Goal: Task Accomplishment & Management: Use online tool/utility

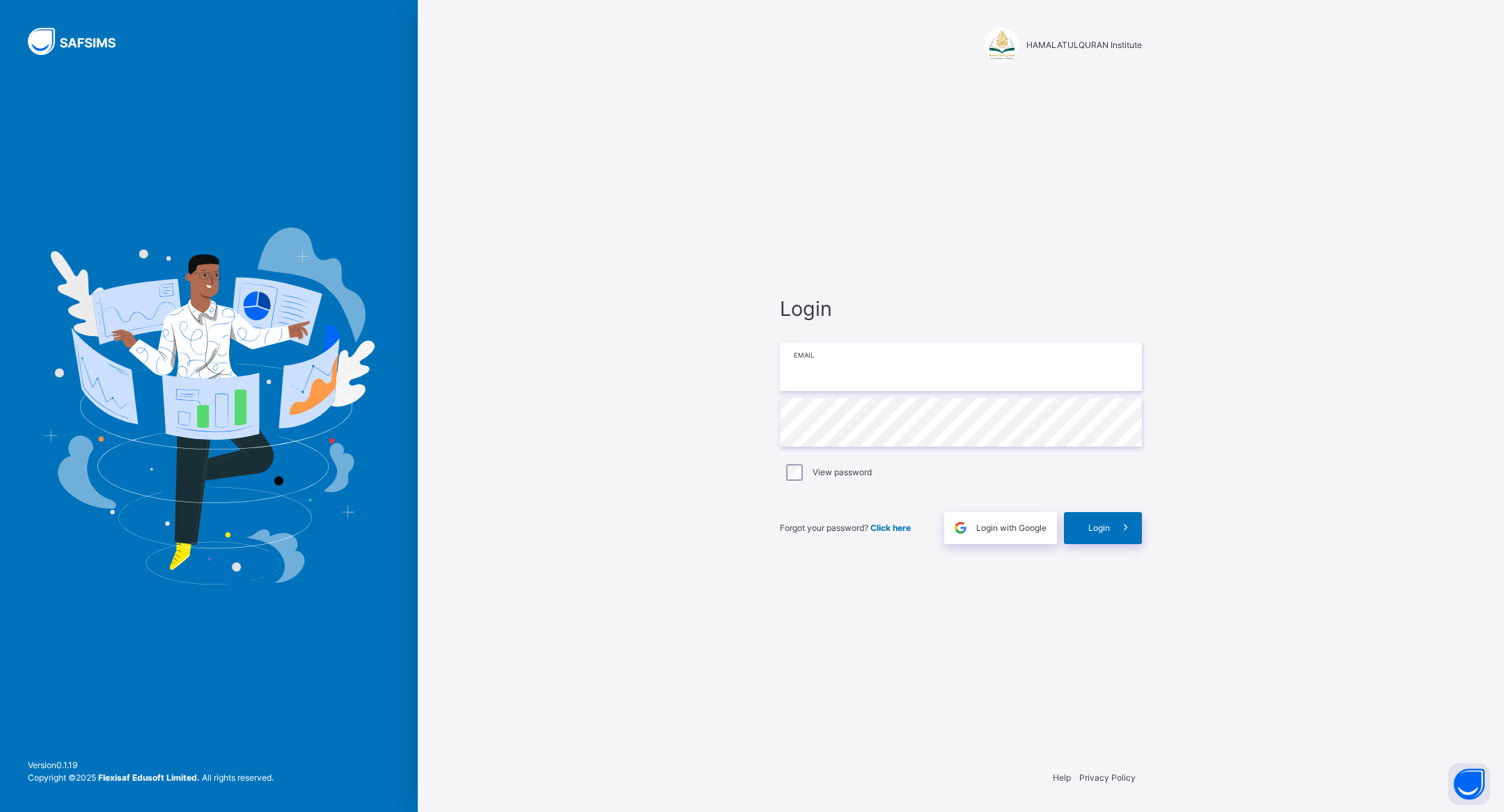
click at [876, 372] on input "email" at bounding box center [961, 367] width 362 height 49
type input "**********"
click at [1125, 552] on div "**********" at bounding box center [961, 419] width 390 height 678
click at [1115, 527] on span at bounding box center [1126, 529] width 32 height 32
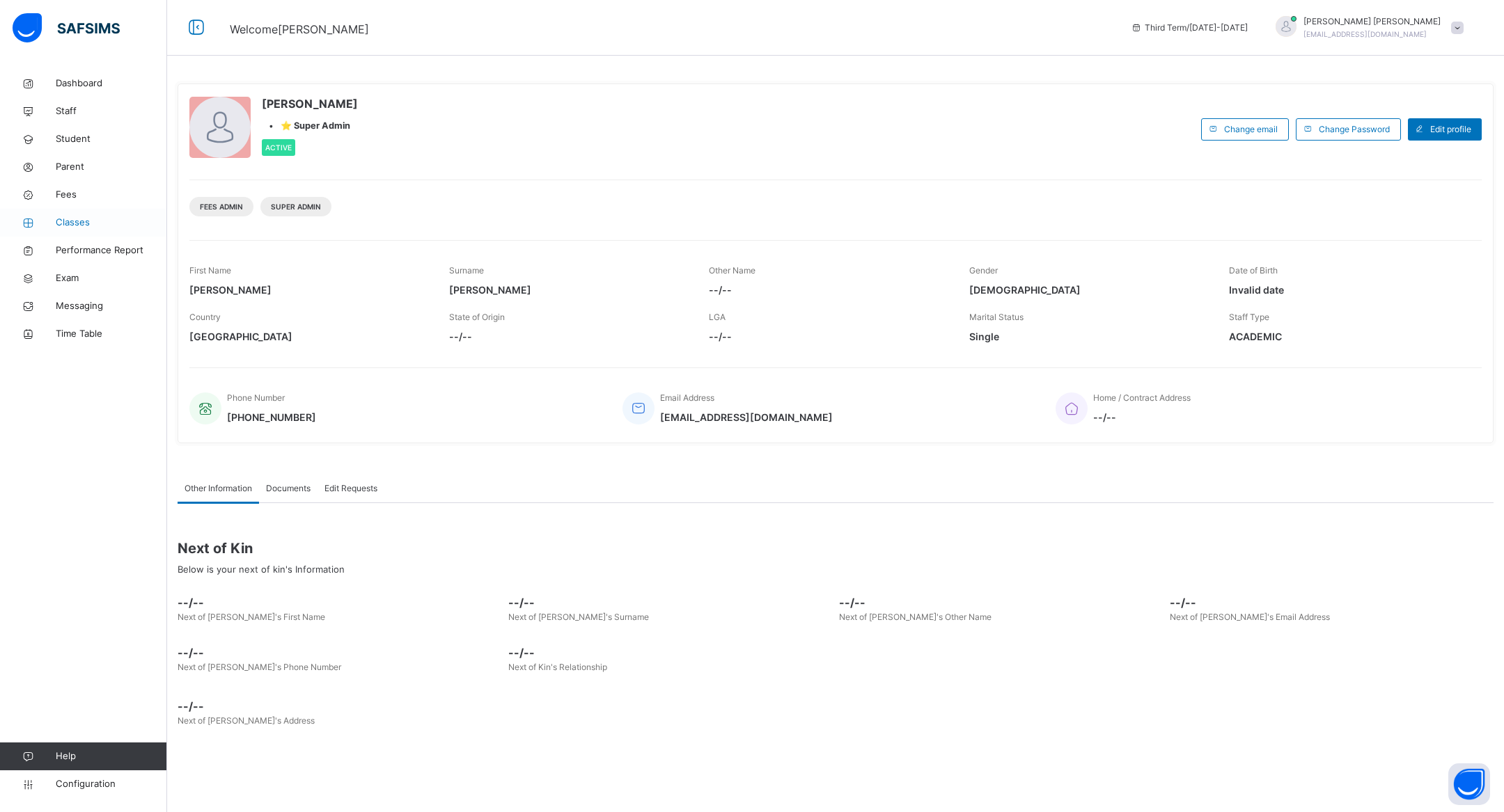
click at [89, 224] on span "Classes" at bounding box center [111, 223] width 111 height 14
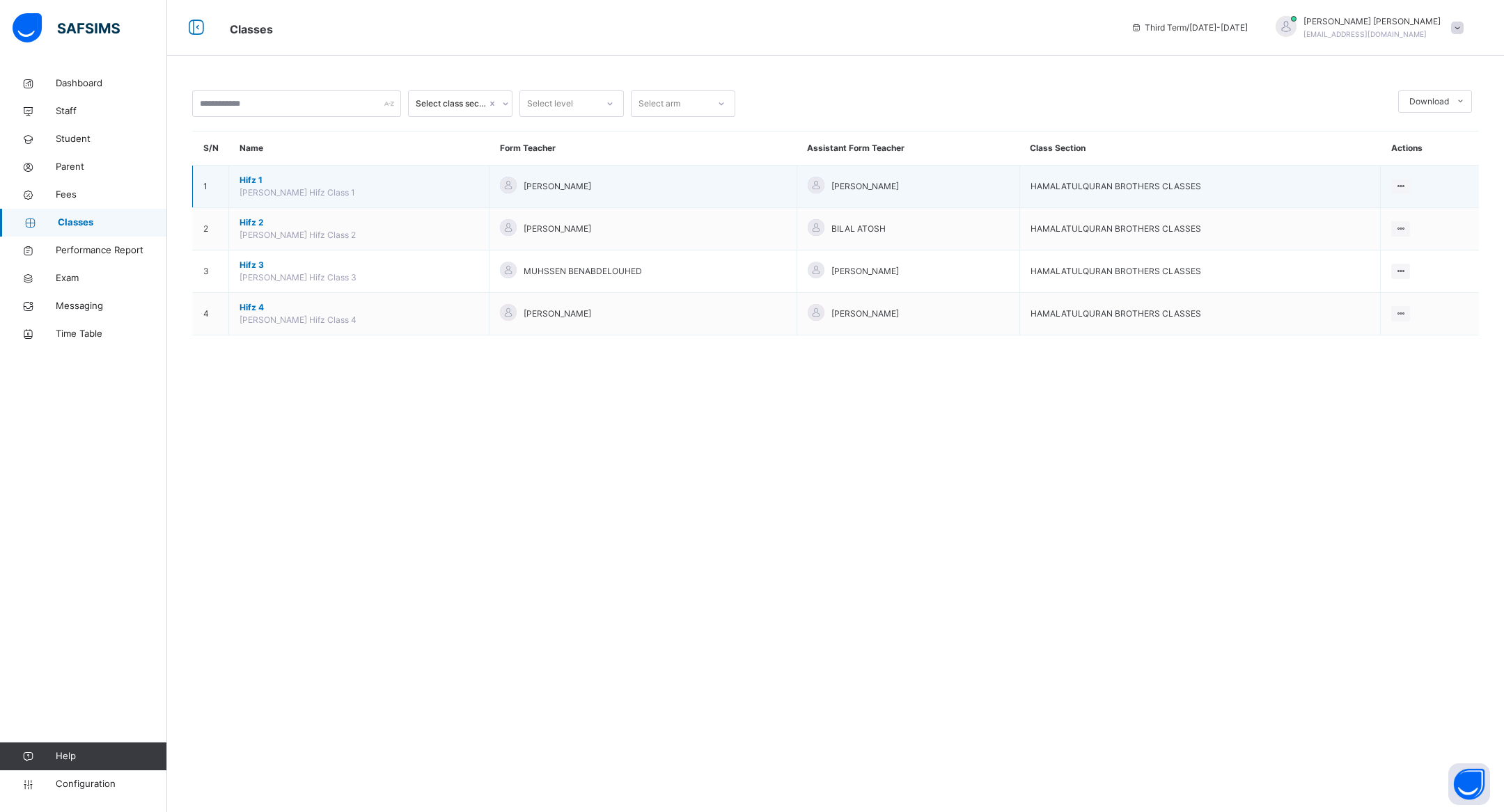
click at [250, 183] on span "Hifz 1" at bounding box center [359, 179] width 239 height 12
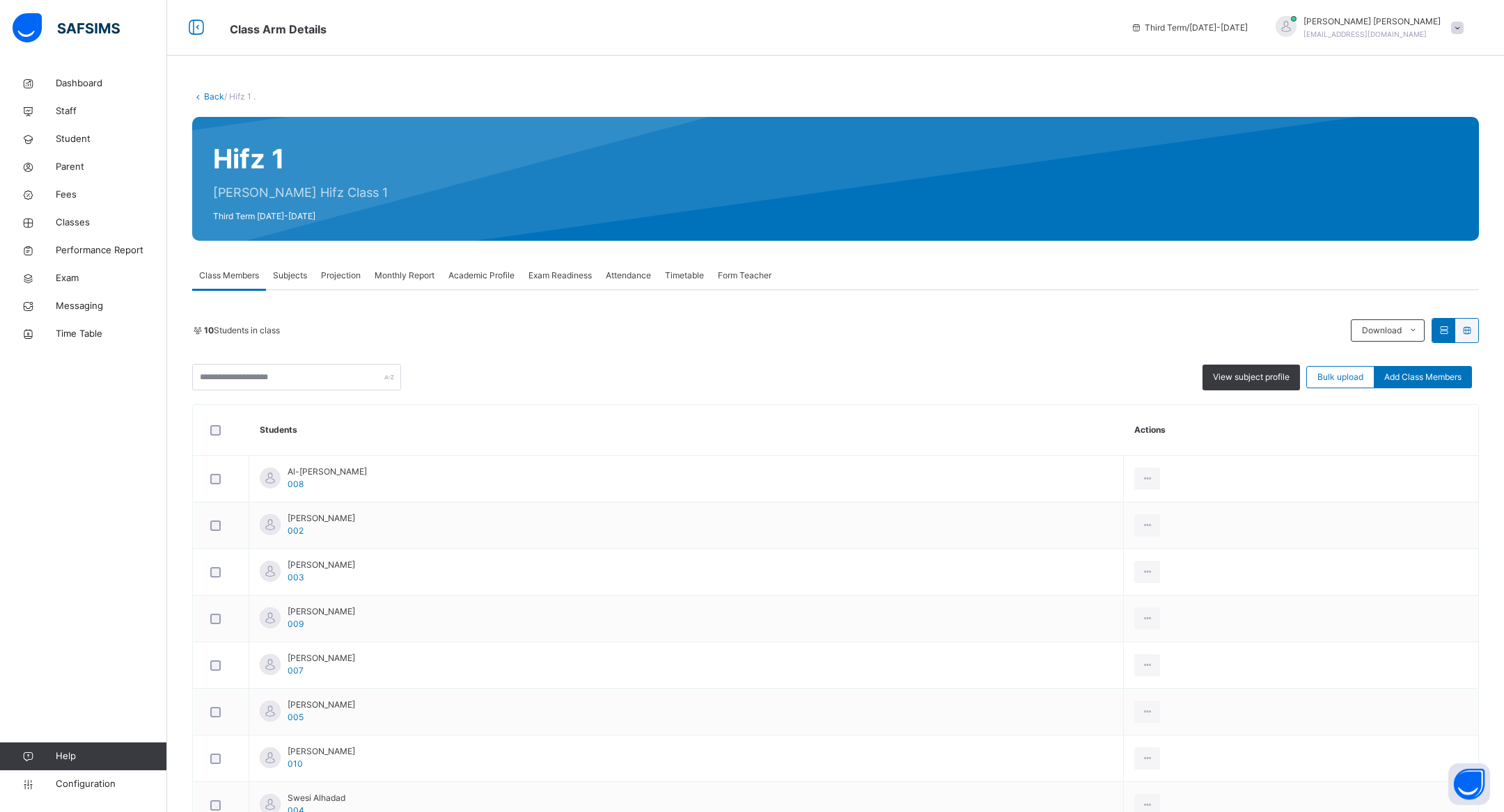
click at [339, 274] on span "Projection" at bounding box center [341, 275] width 40 height 12
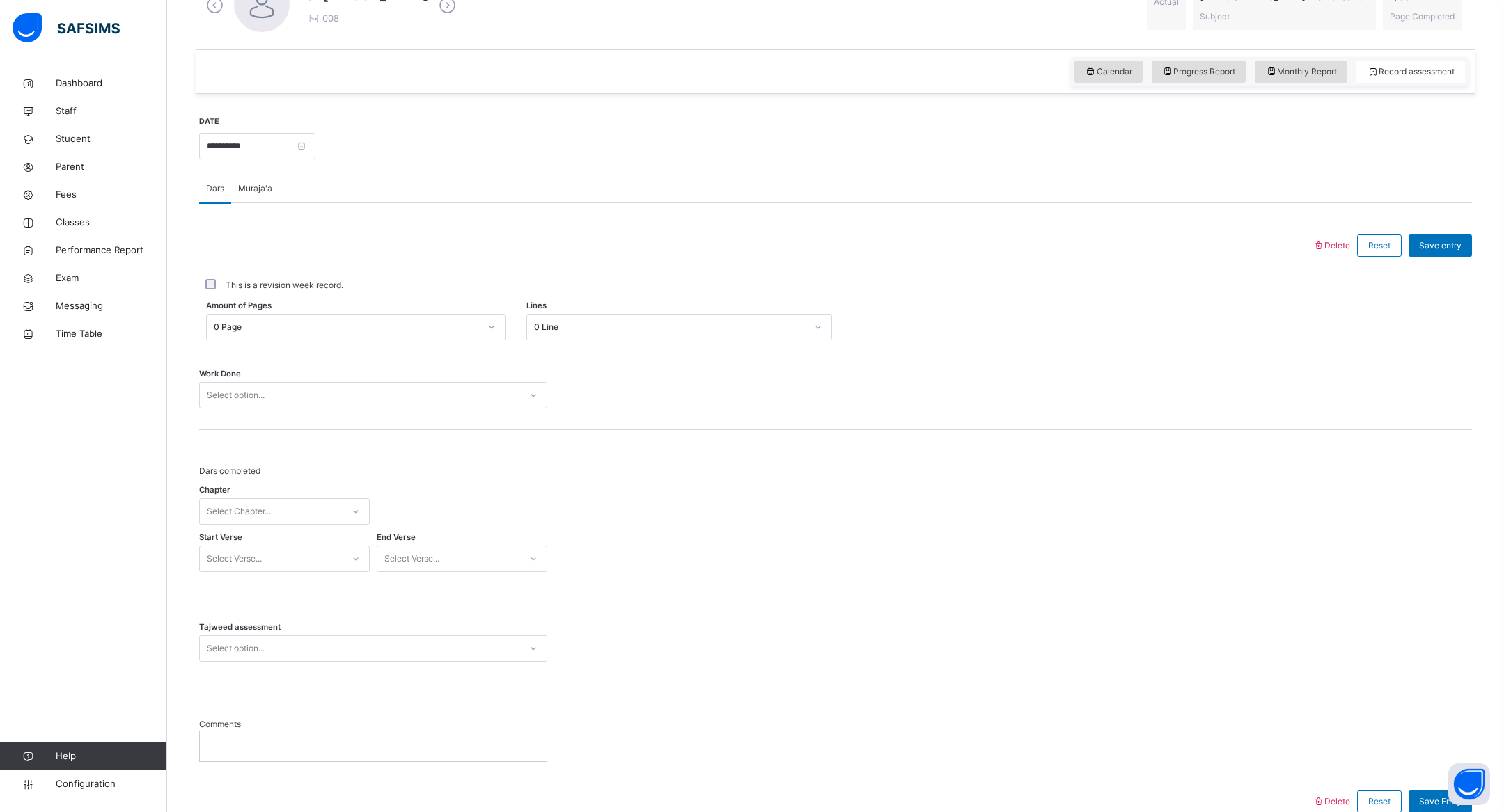
scroll to position [457, 0]
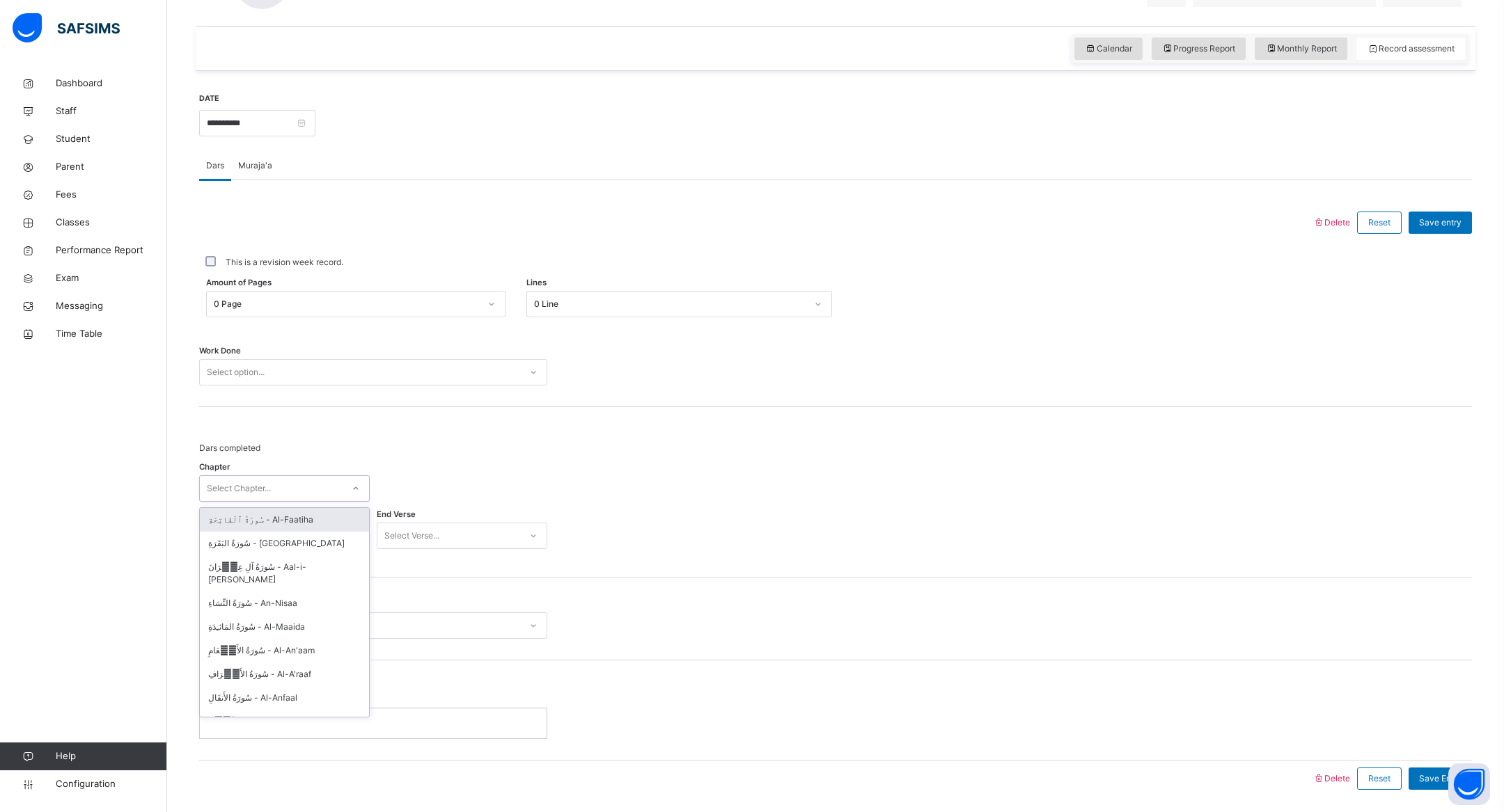
click at [312, 491] on div "Select Chapter..." at bounding box center [271, 488] width 143 height 22
click at [372, 468] on div "Chapter option سُورَةُ ٱلْفَاتِحَةِ - Al-Faatiha focused, 1 of 114. 114 results…" at bounding box center [373, 512] width 349 height 88
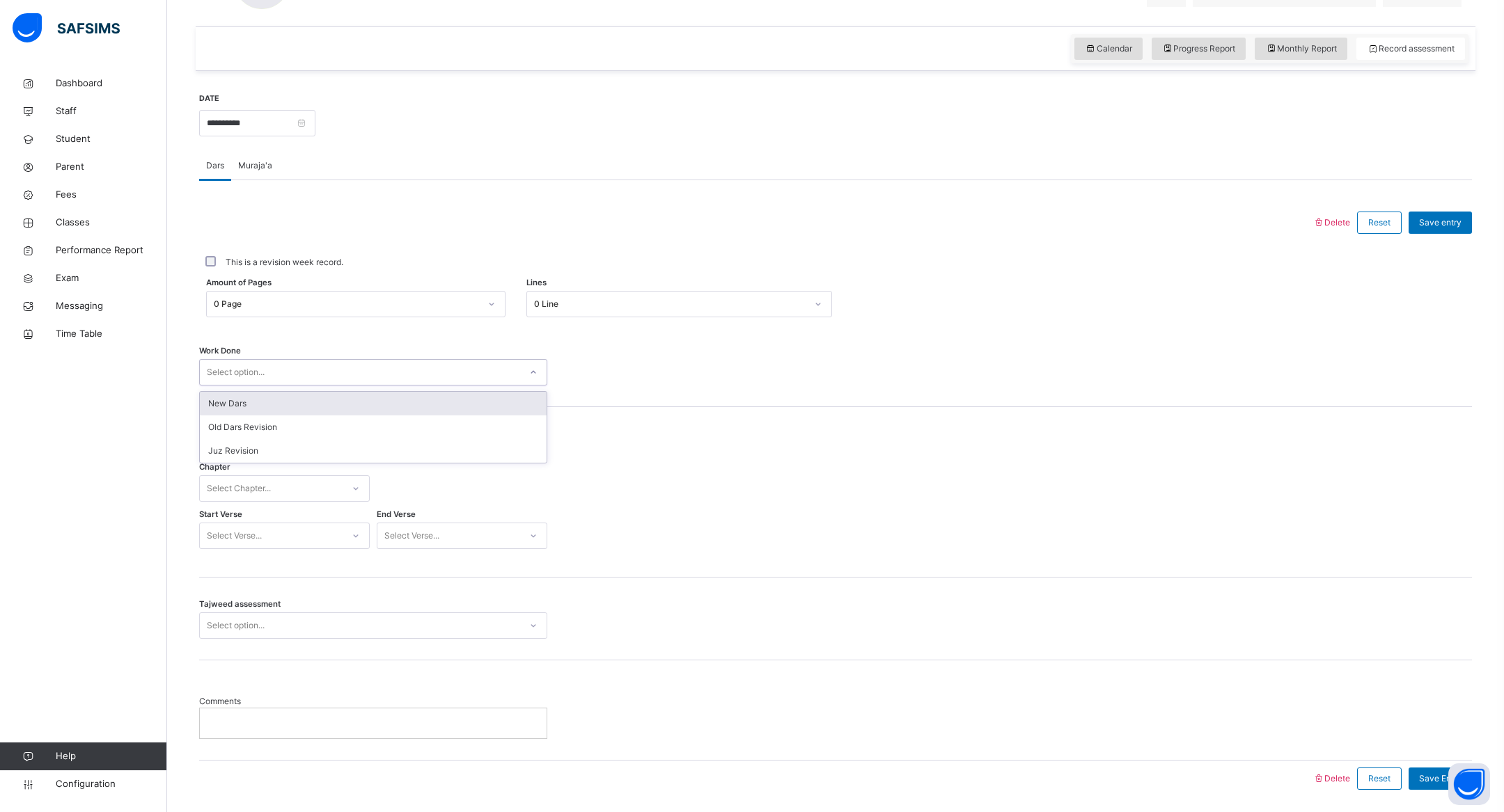
click at [365, 368] on div "Select option..." at bounding box center [360, 372] width 320 height 22
click at [721, 407] on div "Dars completed Chapter Select Chapter... Start Verse Select Verse... End Verse …" at bounding box center [836, 492] width 1273 height 171
click at [261, 174] on div "Muraja'a" at bounding box center [255, 165] width 48 height 27
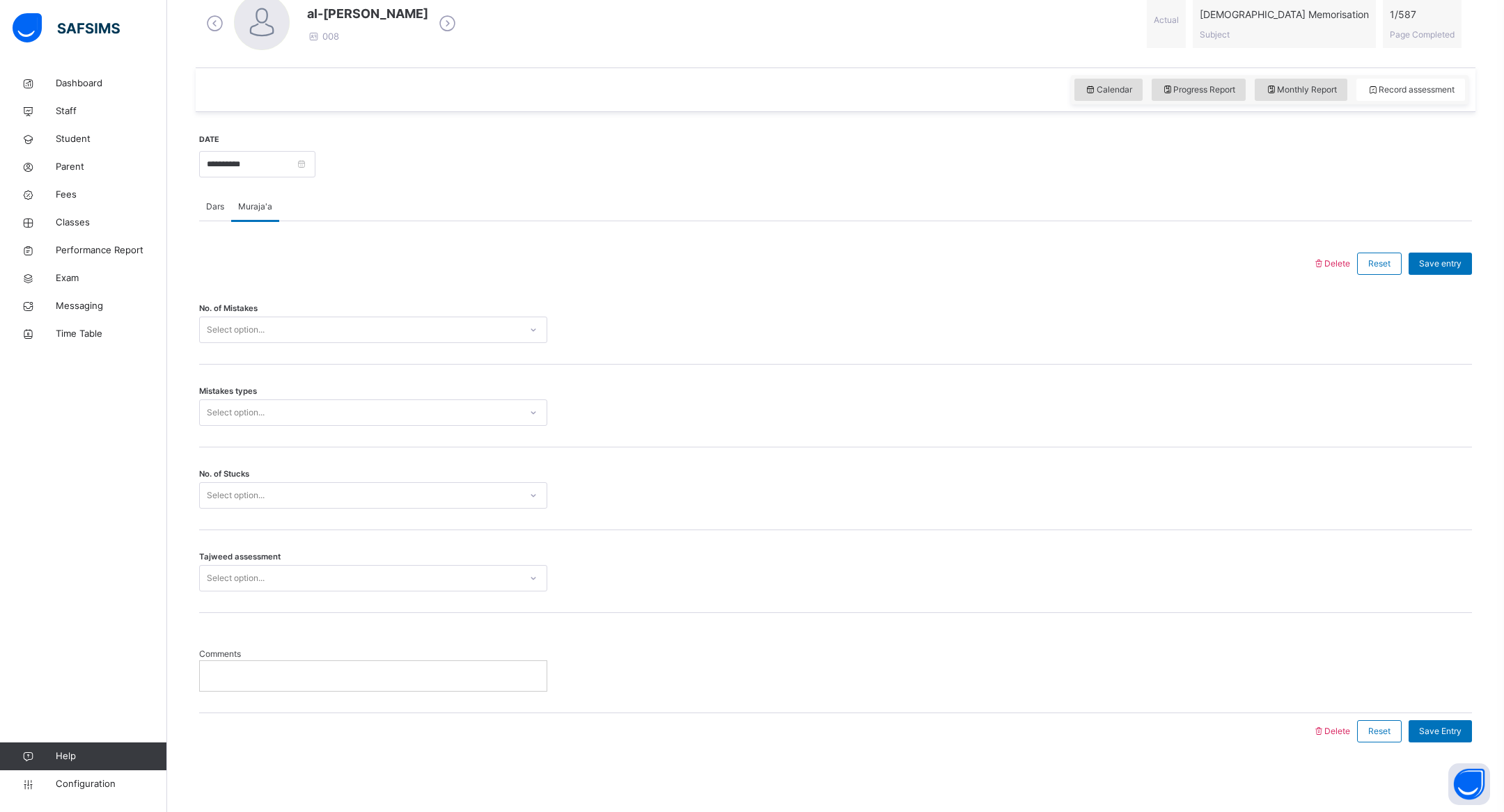
scroll to position [412, 0]
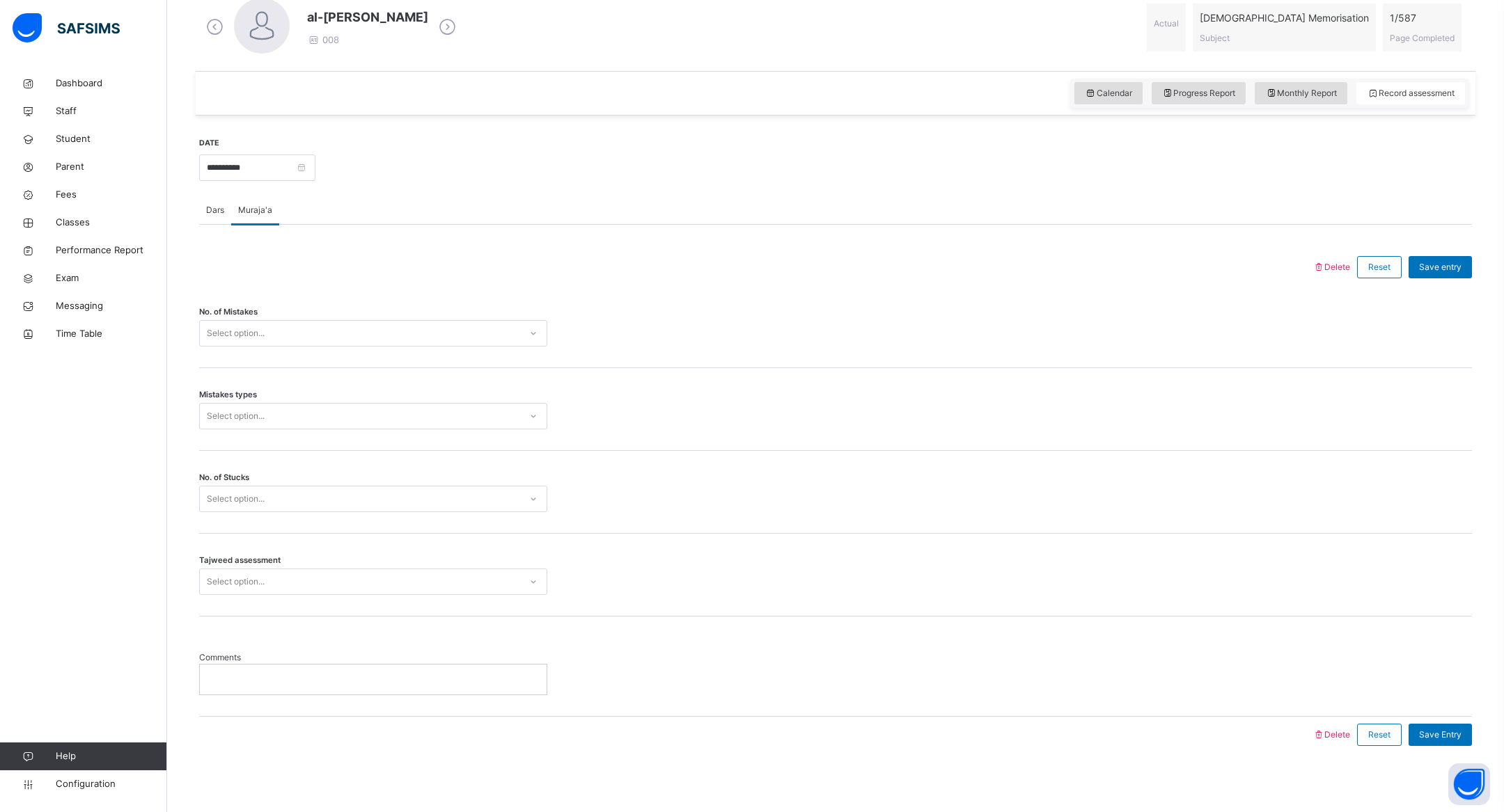
click at [251, 409] on div "Select option..." at bounding box center [235, 416] width 58 height 26
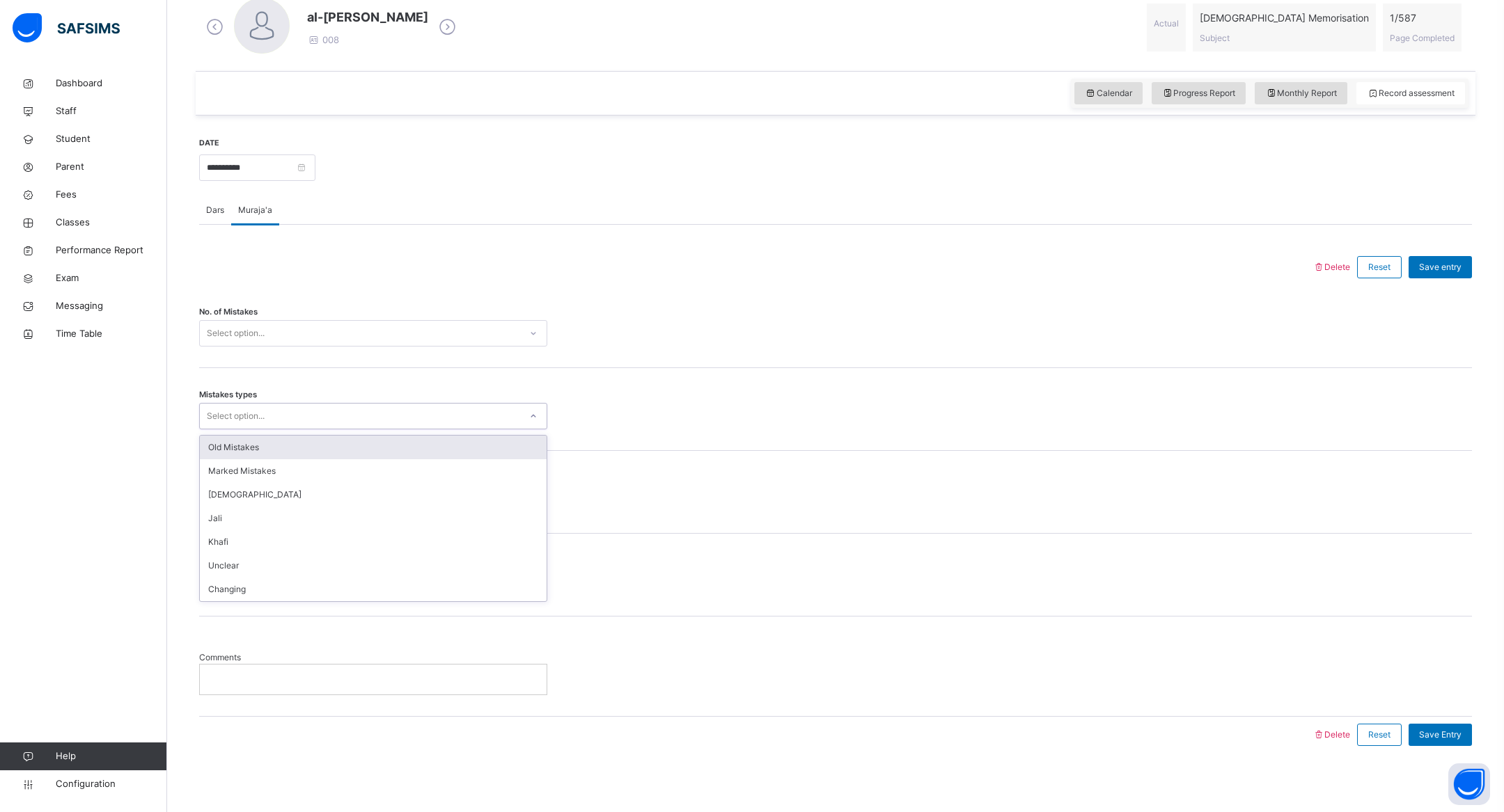
click at [376, 389] on div "Mistakes types option Old Mistakes focused, 1 of 7. 7 results available. Use Up…" at bounding box center [836, 410] width 1273 height 83
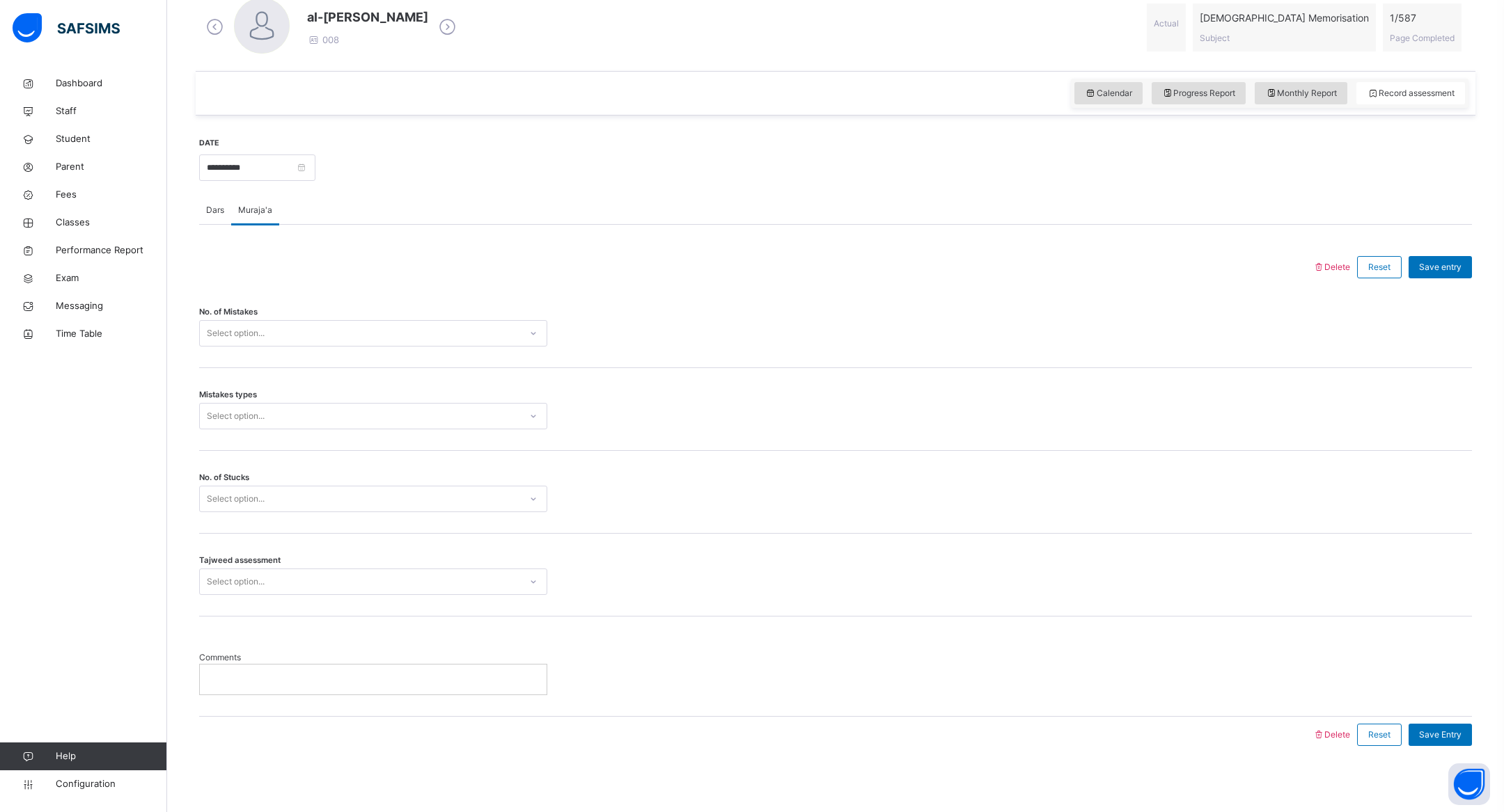
click at [350, 414] on div "Select option..." at bounding box center [360, 416] width 320 height 22
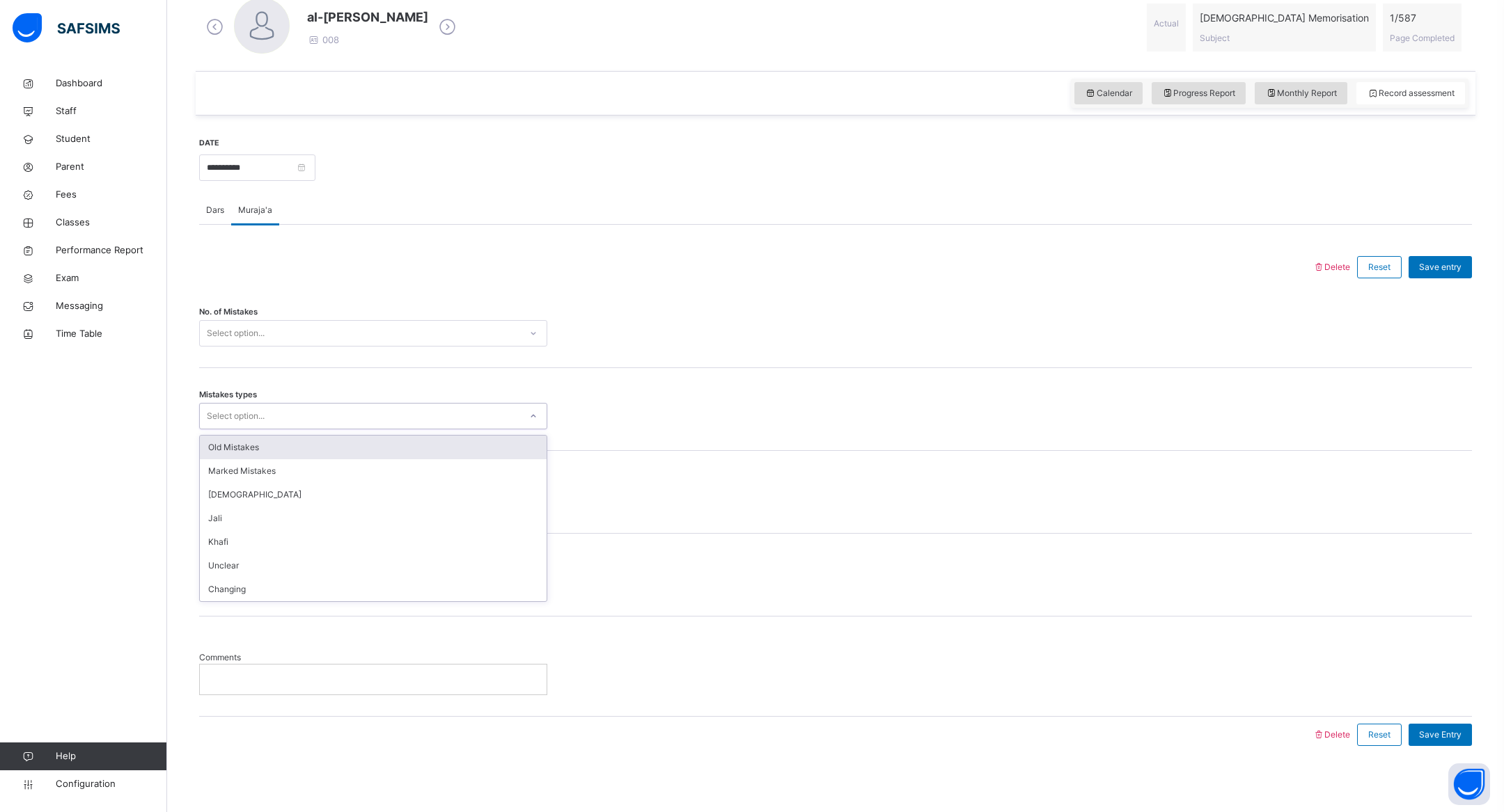
click at [378, 375] on div "Mistakes types option Old Mistakes focused, 1 of 7. 7 results available. Use Up…" at bounding box center [836, 410] width 1273 height 83
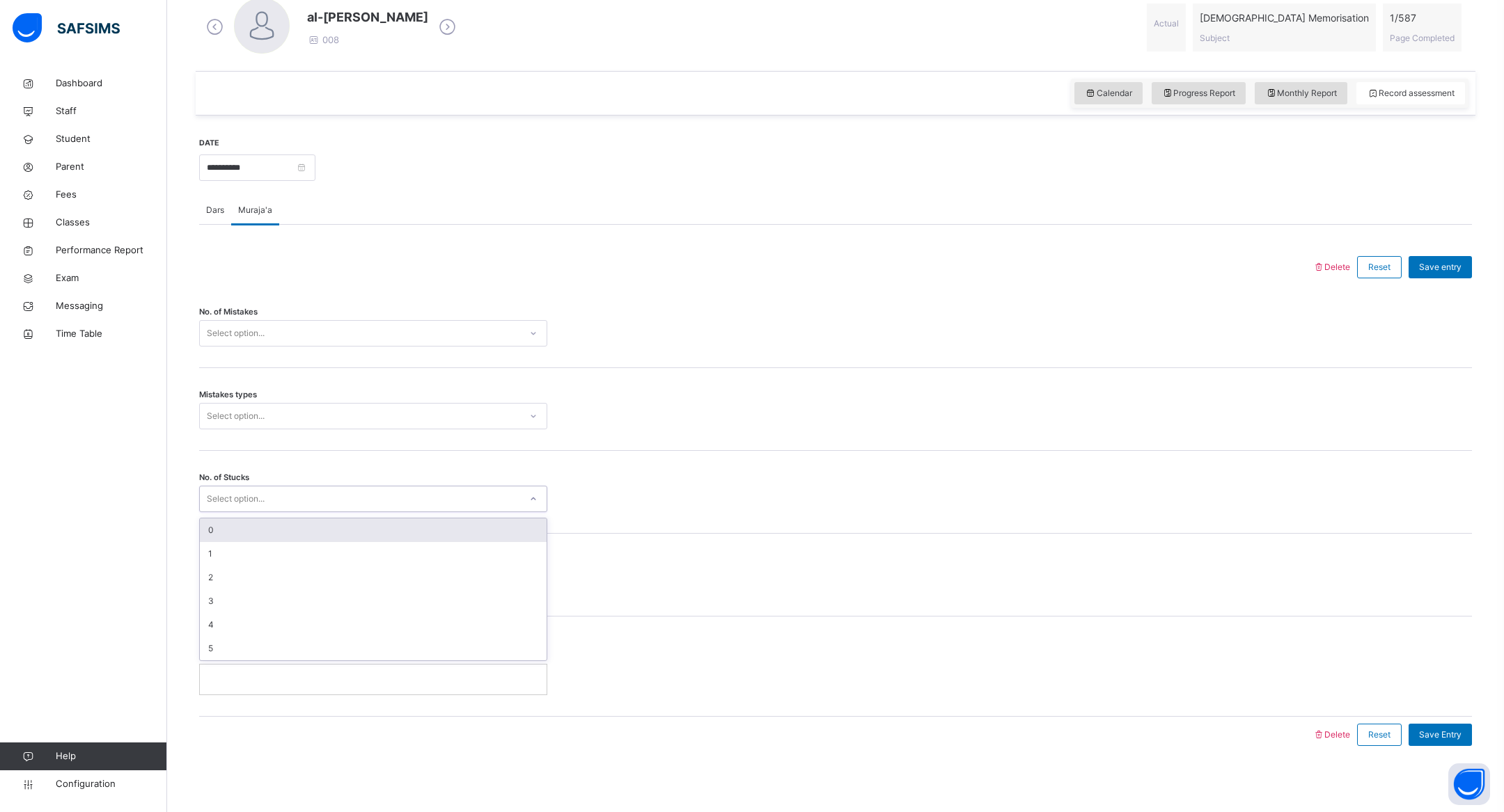
click at [332, 486] on div "Select option..." at bounding box center [373, 499] width 349 height 26
click at [345, 393] on div "Mistakes types Select option..." at bounding box center [836, 410] width 1273 height 83
click at [219, 211] on span "Dars" at bounding box center [214, 210] width 18 height 12
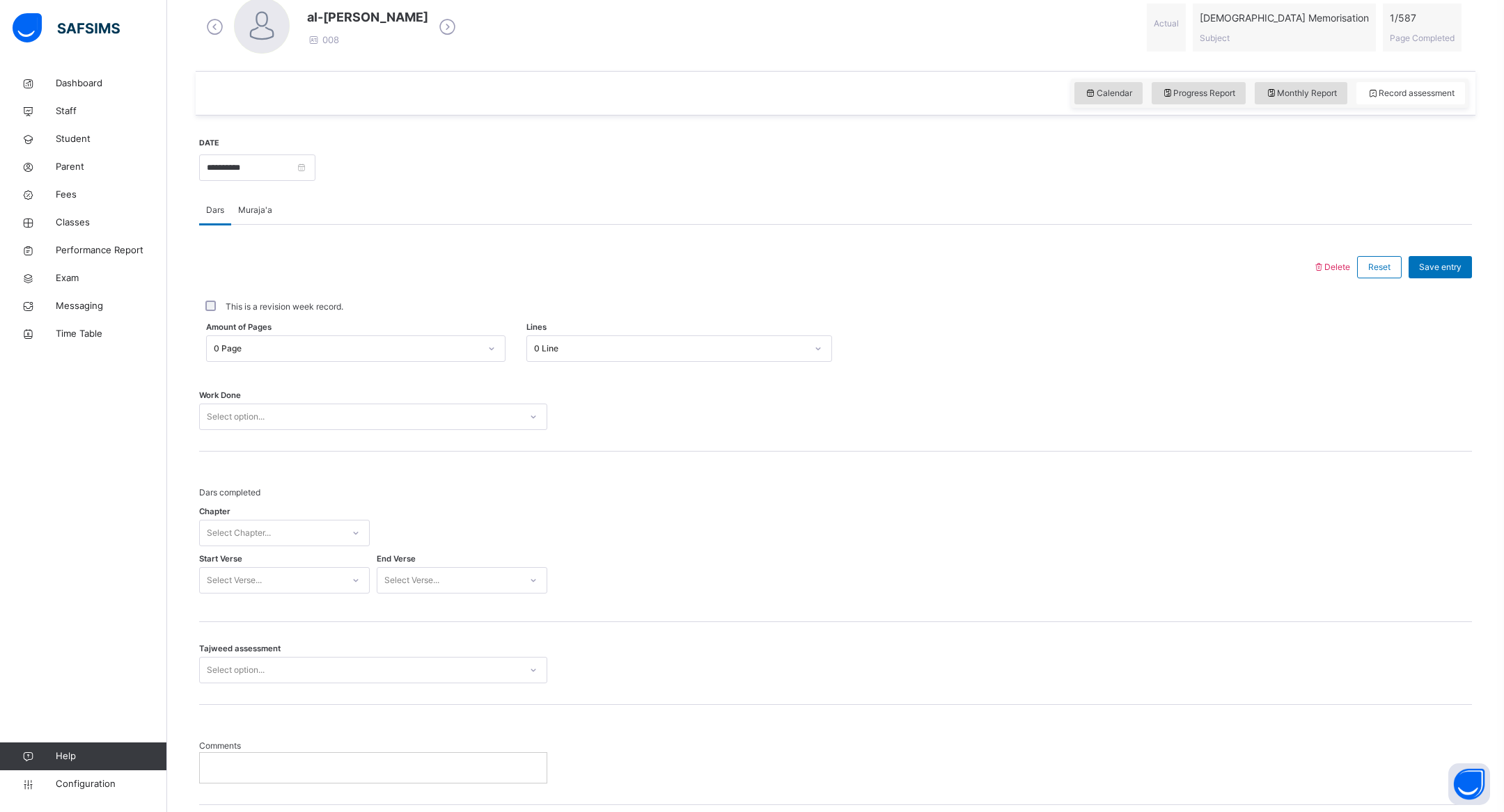
click at [267, 343] on div "0 Page" at bounding box center [347, 348] width 266 height 12
click at [172, 378] on div "Back / Hifz 1 . Hifz 1 [PERSON_NAME] Hifz Class 1 Third Term [DATE]-[DATE] Clas…" at bounding box center [835, 280] width 1337 height 1246
click at [229, 390] on span "Work Done" at bounding box center [220, 396] width 42 height 12
click at [229, 398] on span "Work Done" at bounding box center [220, 396] width 42 height 12
click at [225, 412] on div "Select option..." at bounding box center [235, 417] width 58 height 26
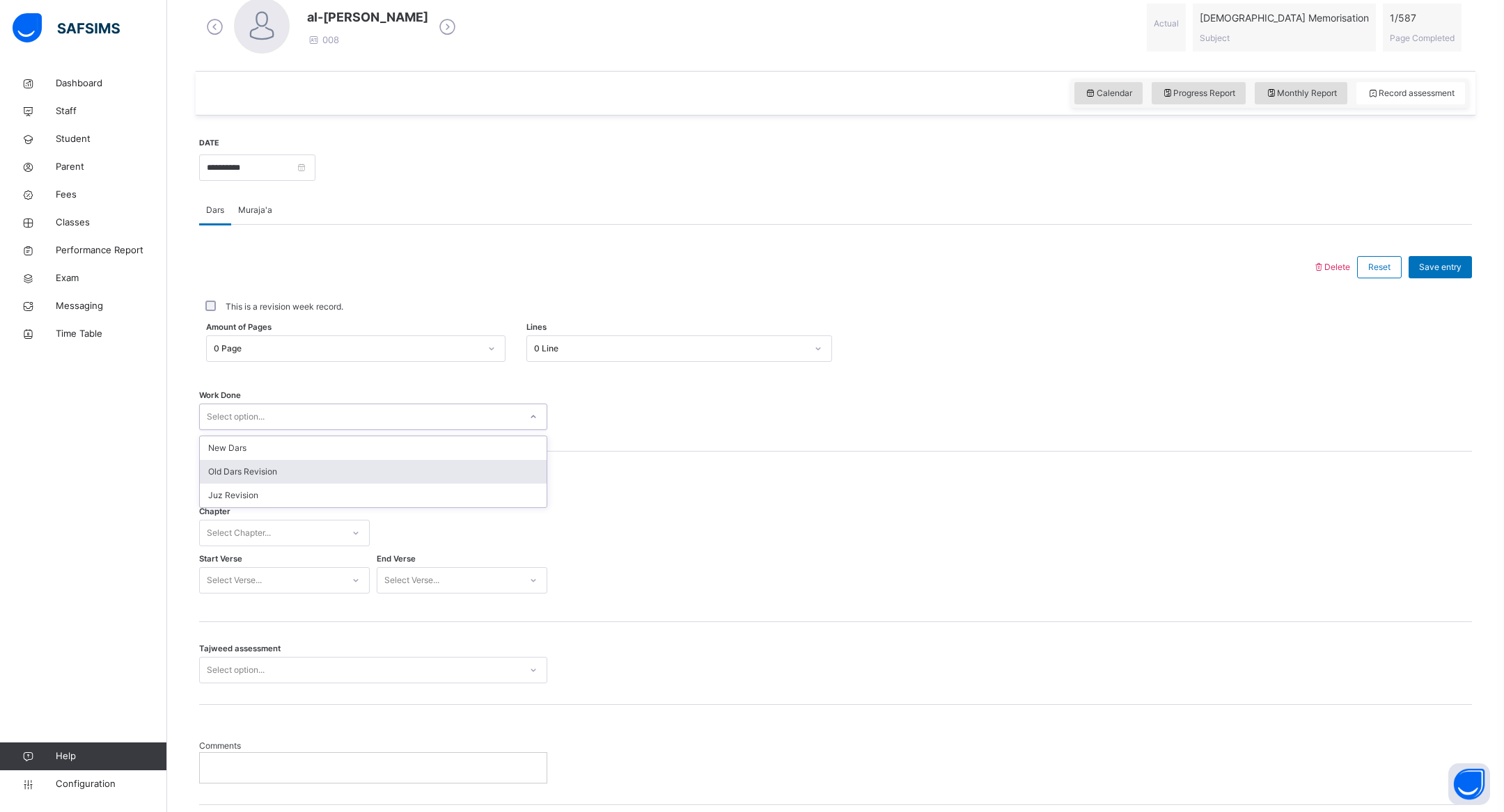
click at [652, 417] on div at bounding box center [836, 417] width 563 height 26
